Goal: Information Seeking & Learning: Find specific page/section

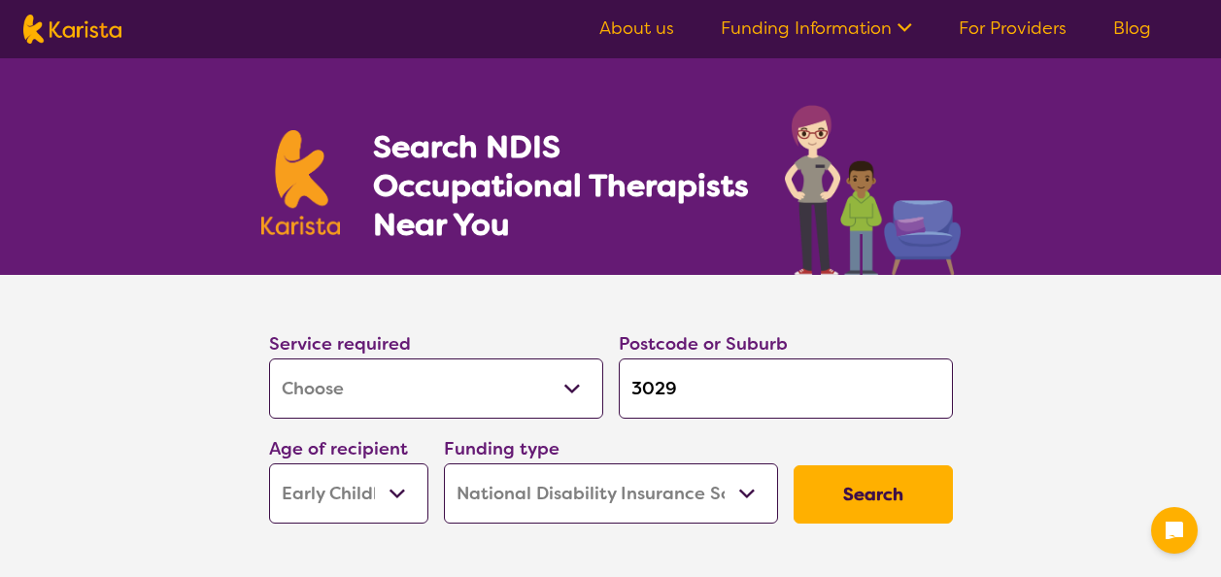
select select "[MEDICAL_DATA]"
select select "EC"
select select "NDIS"
select select "[MEDICAL_DATA]"
select select "EC"
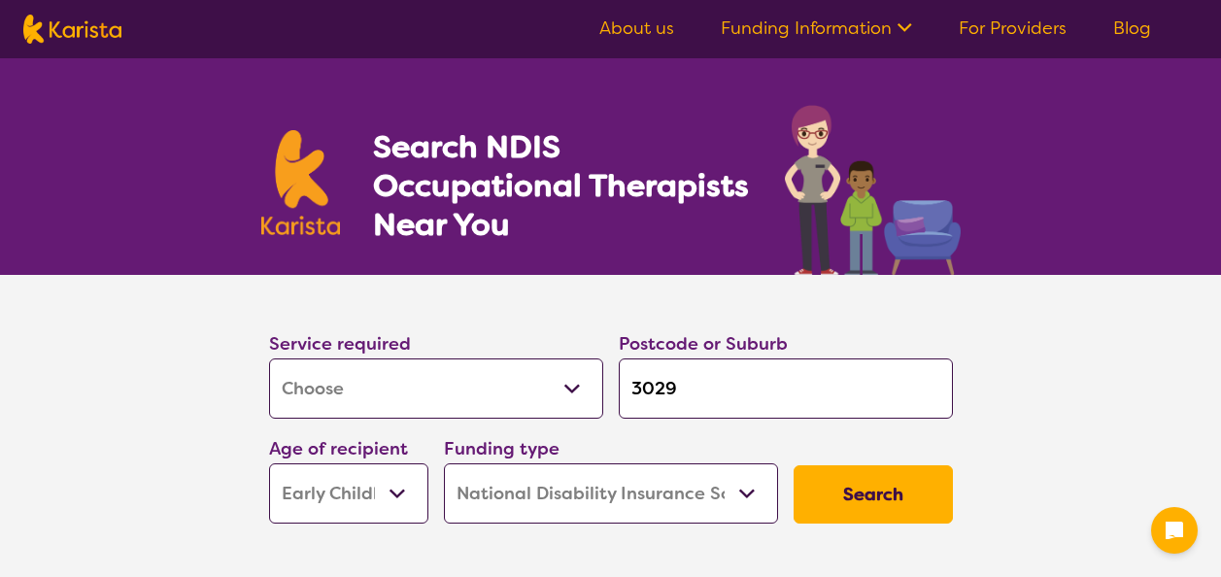
select select "NDIS"
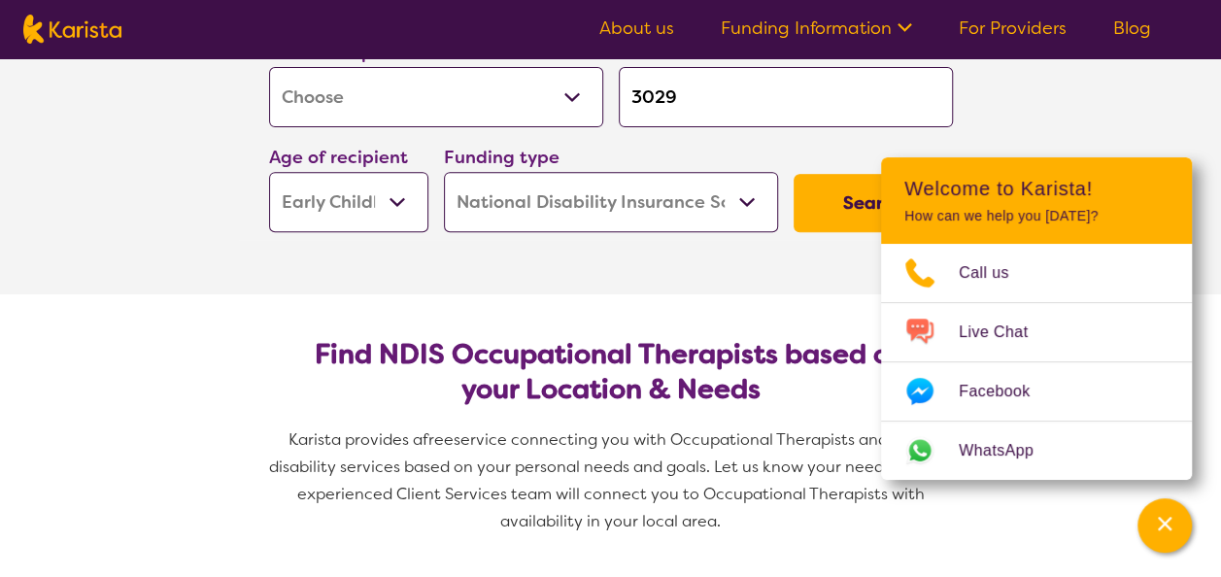
click at [496, 100] on select "Allied Health Assistant Assessment ([MEDICAL_DATA] or [MEDICAL_DATA]) Behaviour…" at bounding box center [436, 97] width 334 height 60
select select "[MEDICAL_DATA]"
click at [269, 67] on select "Allied Health Assistant Assessment ([MEDICAL_DATA] or [MEDICAL_DATA]) Behaviour…" at bounding box center [436, 97] width 334 height 60
select select "[MEDICAL_DATA]"
click at [686, 97] on input "3029" at bounding box center [786, 97] width 334 height 60
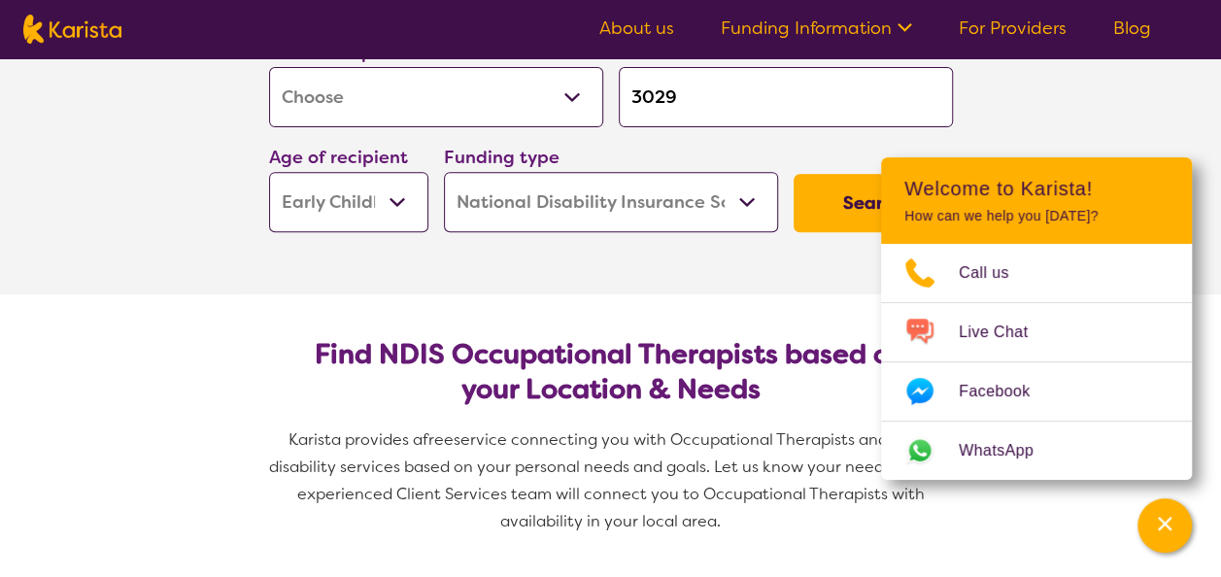
drag, startPoint x: 693, startPoint y: 111, endPoint x: 647, endPoint y: 103, distance: 47.3
click at [647, 103] on input "3029" at bounding box center [786, 97] width 334 height 60
type input "3"
type input "t"
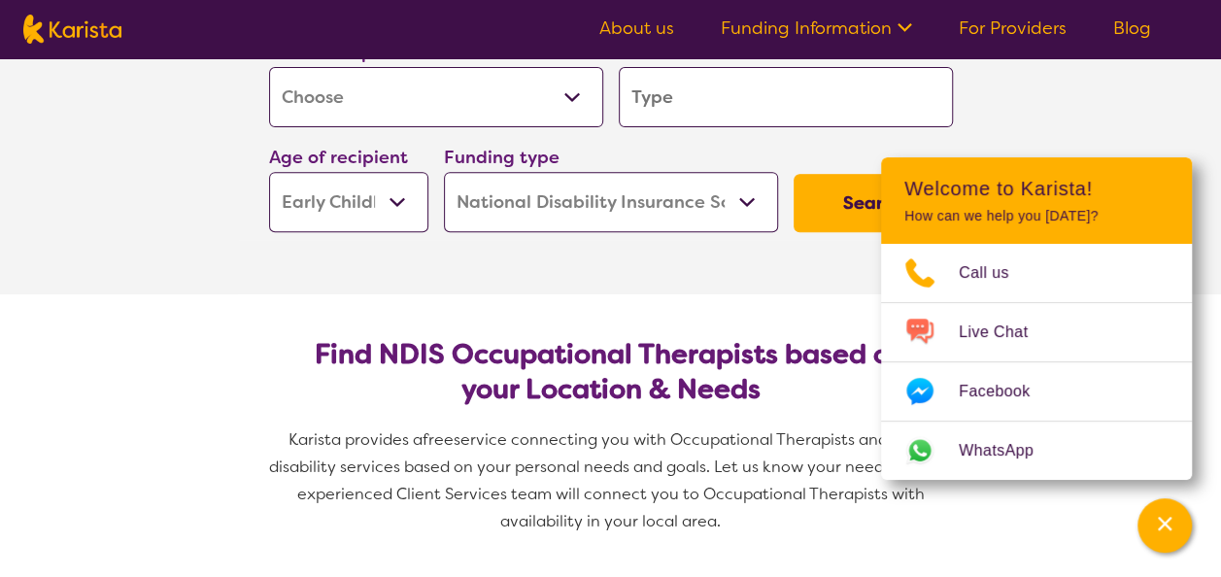
type input "t"
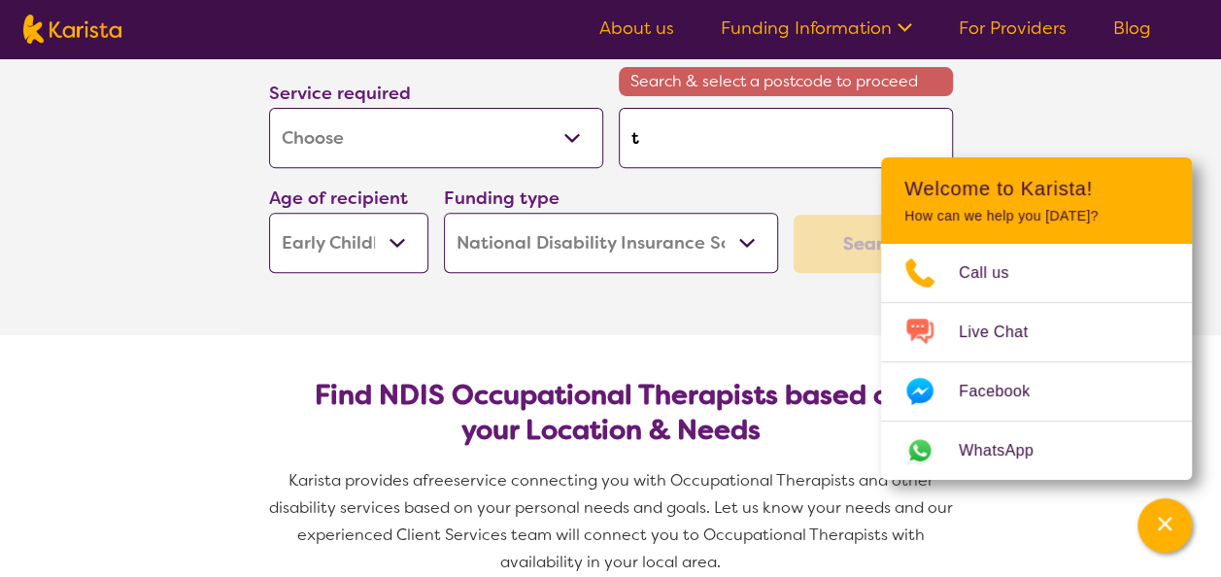
type input "ta"
type input "tar"
type input "tarn"
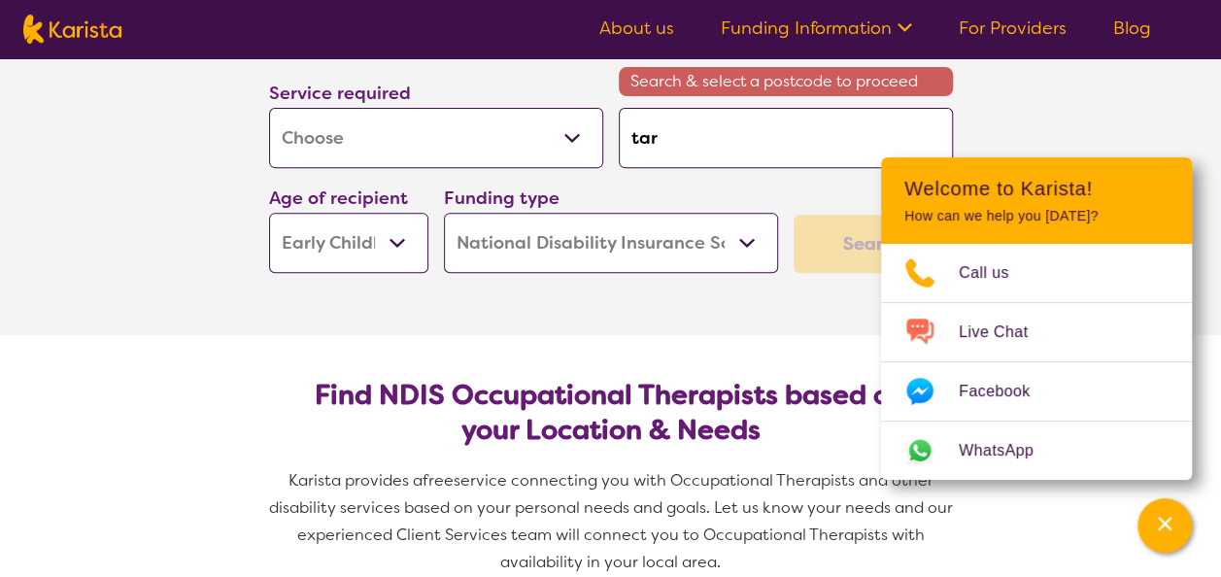
type input "tarn"
type input "tarne"
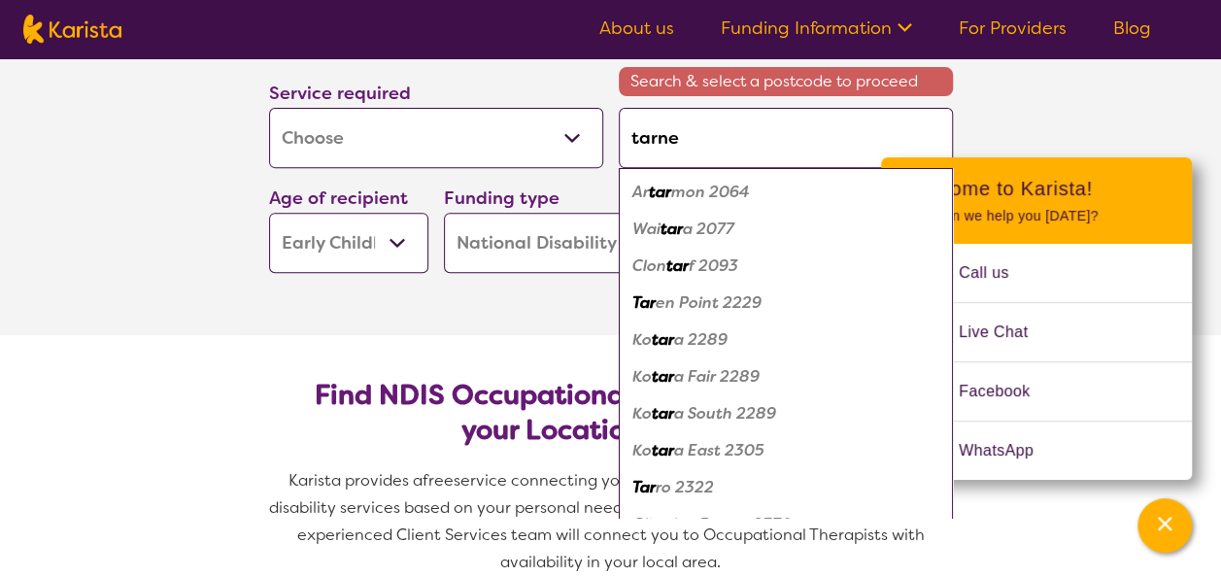
type input "tarnei"
type input "tarneit"
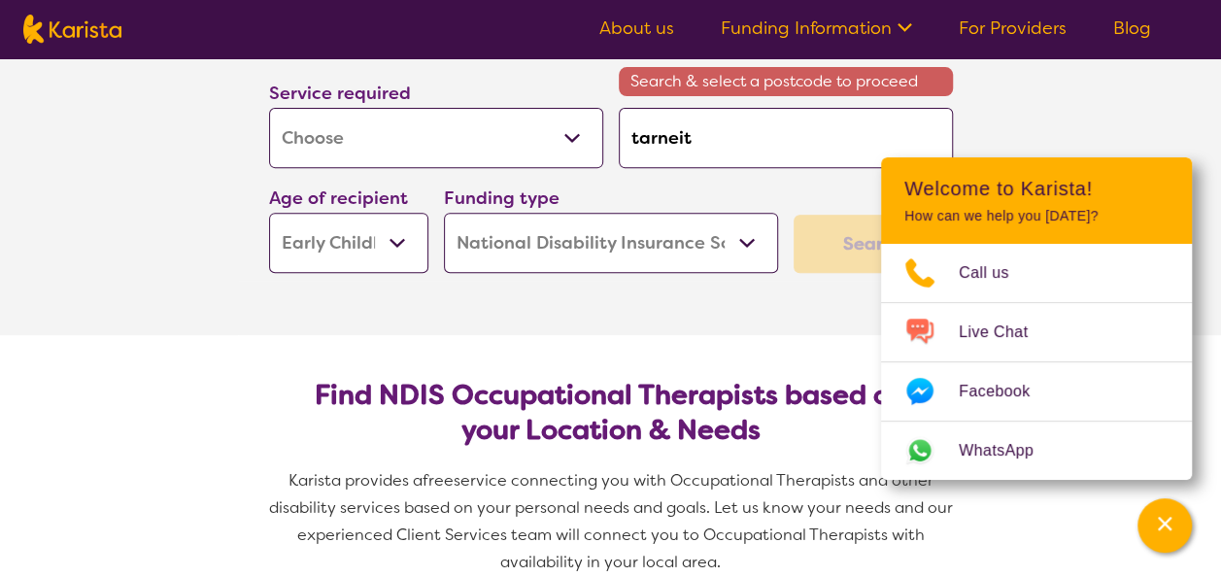
click at [375, 246] on select "Early Childhood - 0 to 9 Child - 10 to 11 Adolescent - 12 to 17 Adult - 18 to 6…" at bounding box center [348, 243] width 159 height 60
click at [1169, 536] on div "Channel Menu" at bounding box center [1164, 525] width 39 height 43
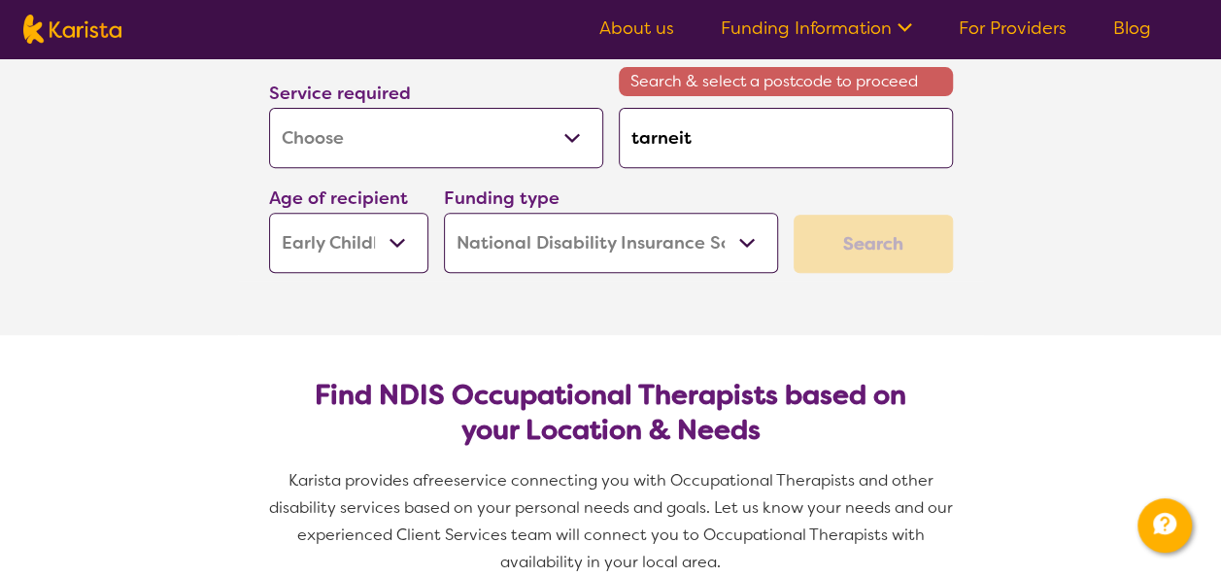
click at [741, 119] on input "tarneit" at bounding box center [786, 138] width 334 height 60
type input "tarnei"
type input "tarne"
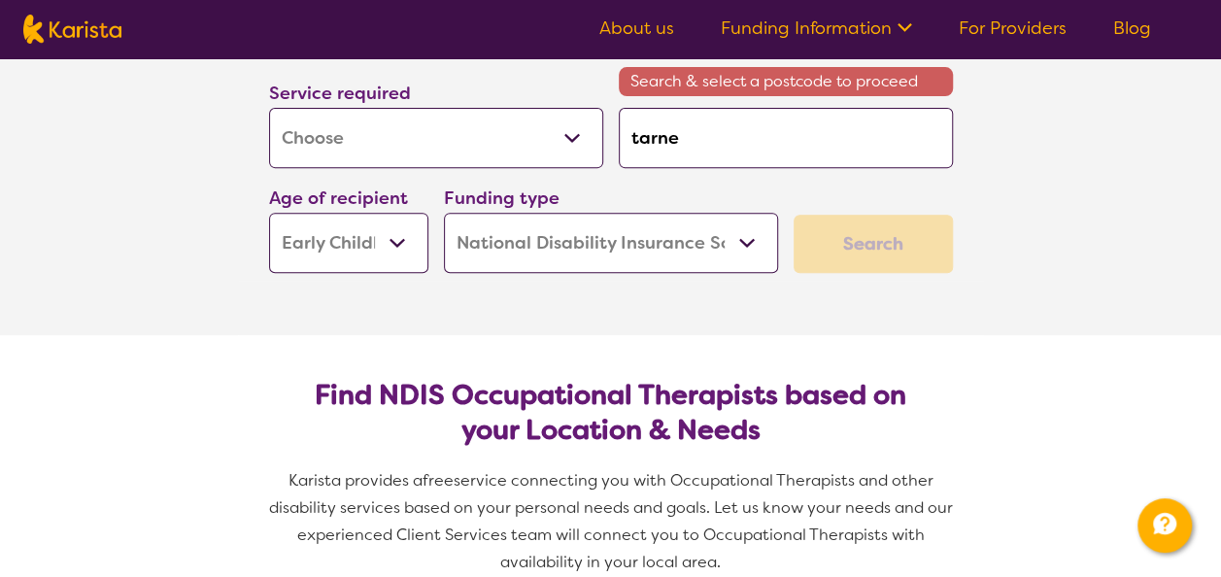
type input "tarn"
type input "tar"
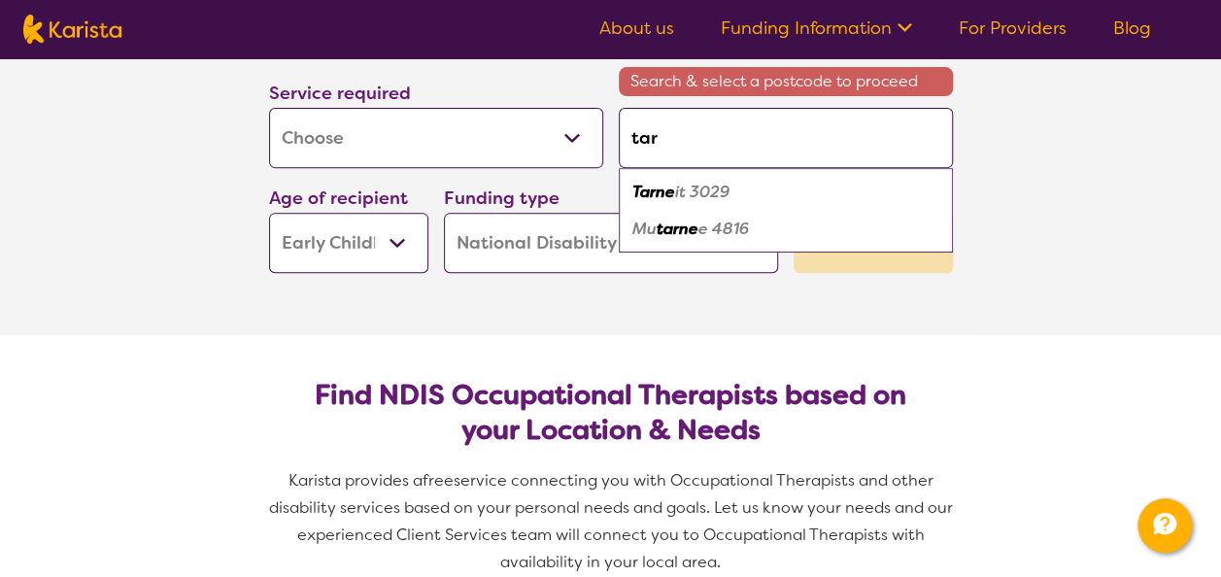
type input "ta"
type input "t"
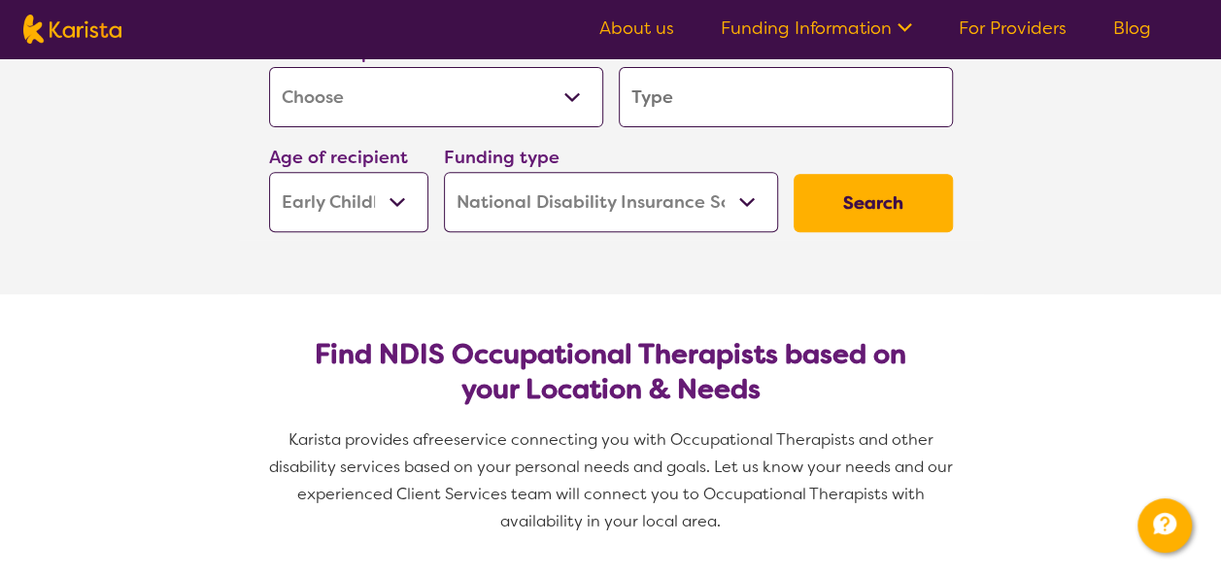
type input "t"
type input "ta"
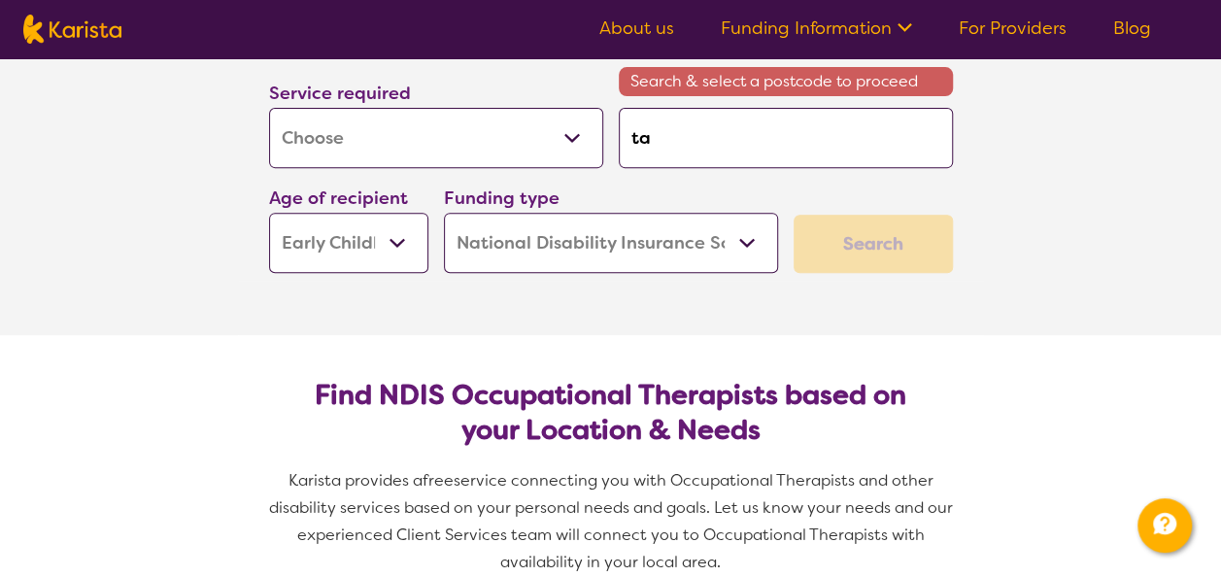
type input "tar"
type input "tarn"
type input "tarne"
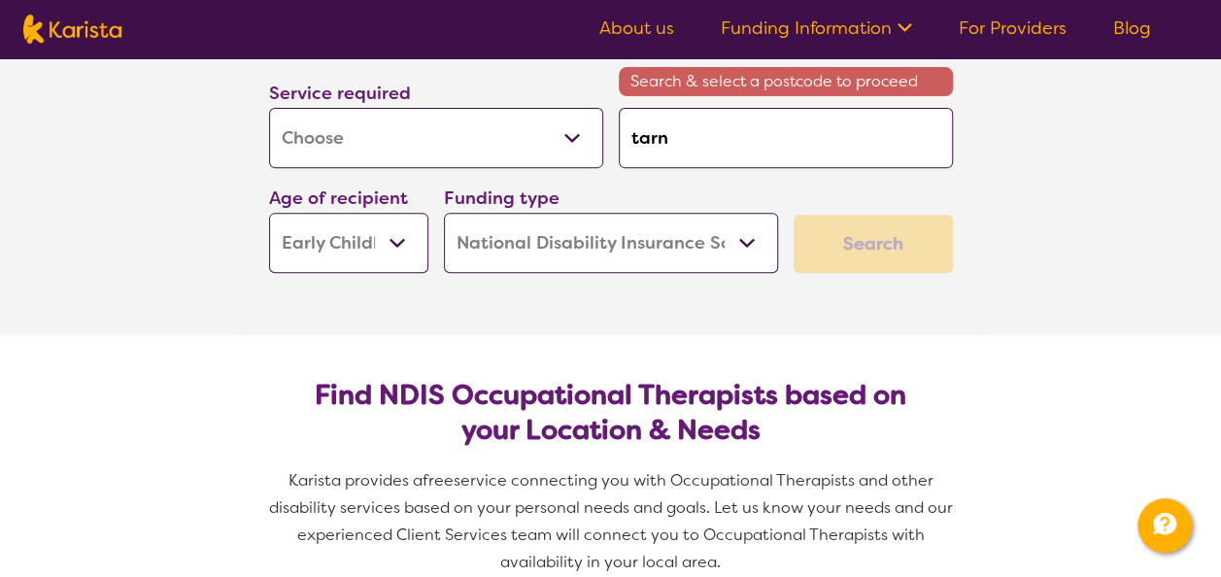
type input "tarne"
type input "tarnei"
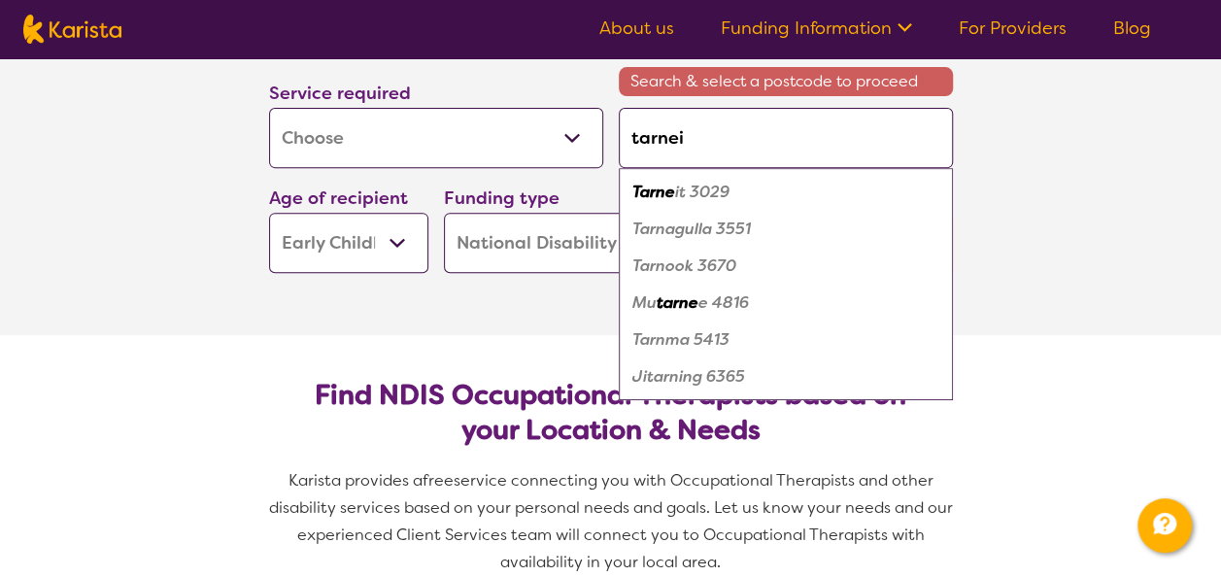
type input "tarneit"
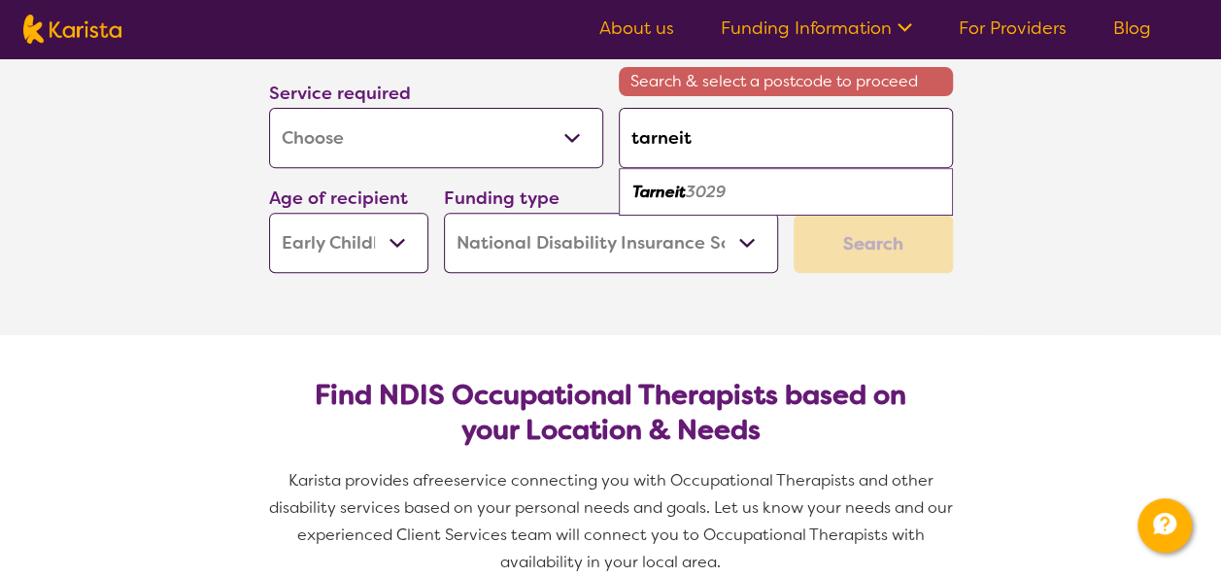
click at [693, 188] on em "3029" at bounding box center [706, 192] width 40 height 20
type input "3029"
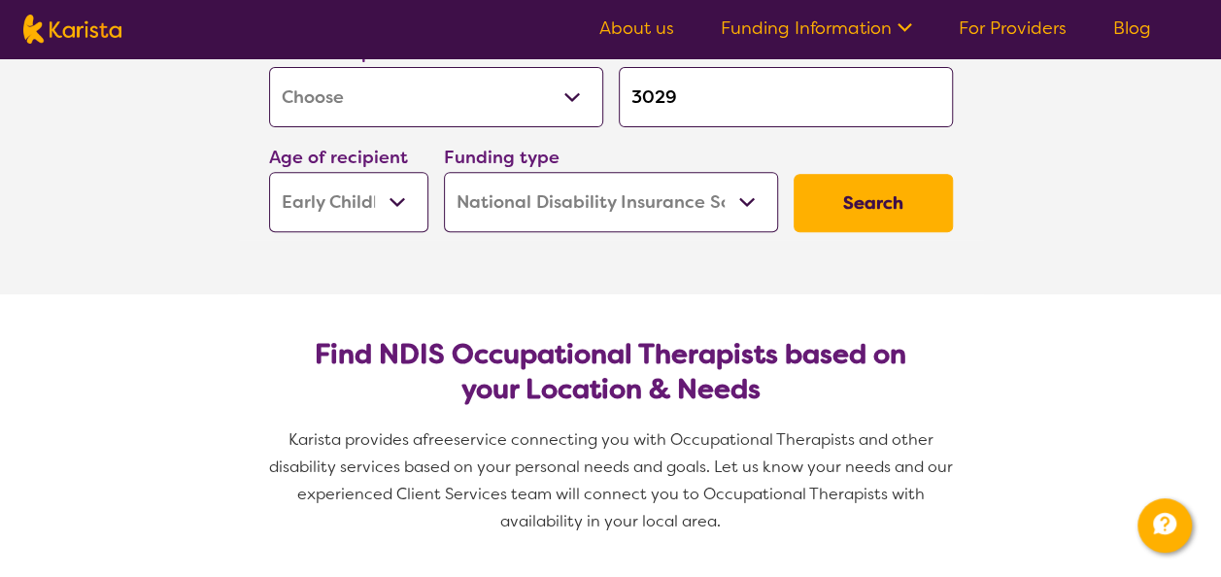
click at [878, 206] on button "Search" at bounding box center [872, 203] width 159 height 58
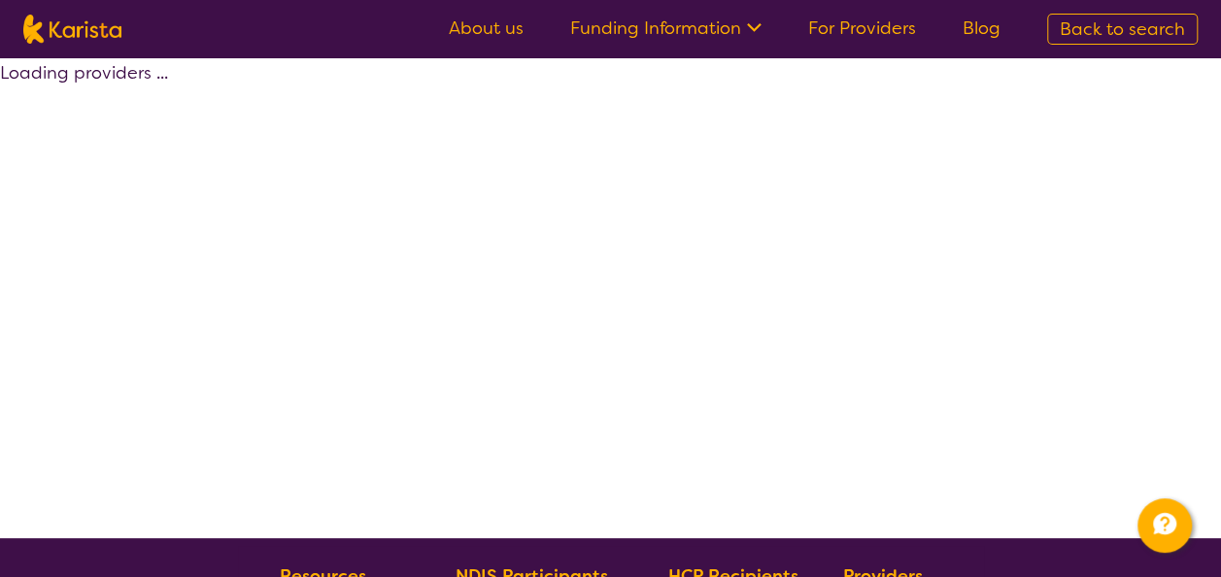
select select "by_score"
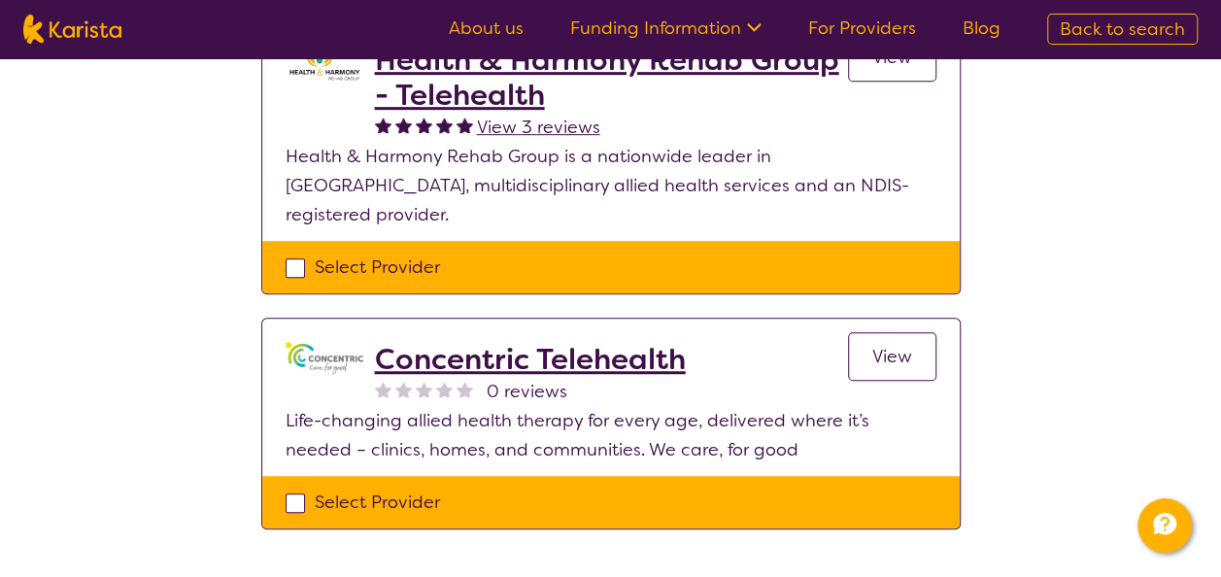
scroll to position [486, 0]
